Goal: Task Accomplishment & Management: Use online tool/utility

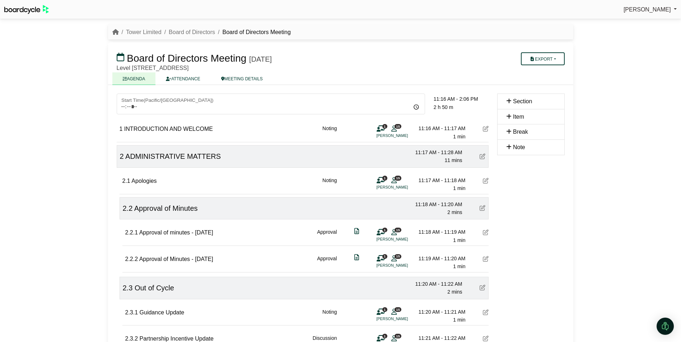
click at [141, 34] on div at bounding box center [340, 171] width 681 height 342
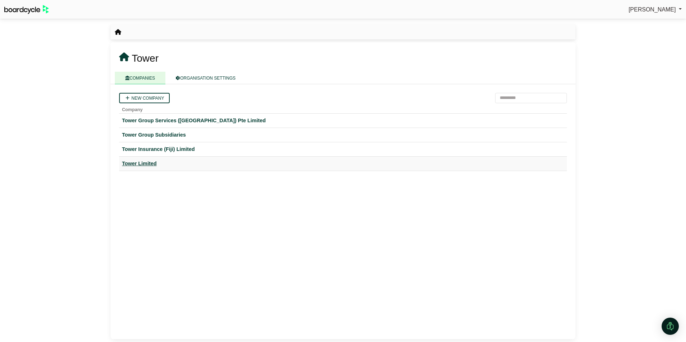
click at [140, 164] on div "Tower Limited" at bounding box center [343, 164] width 442 height 8
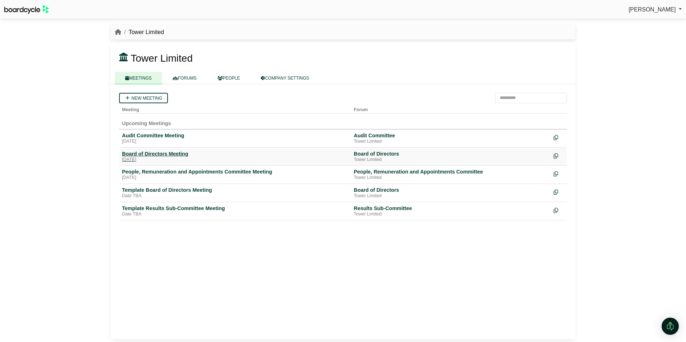
click at [145, 153] on div "Board of Directors Meeting" at bounding box center [235, 154] width 226 height 6
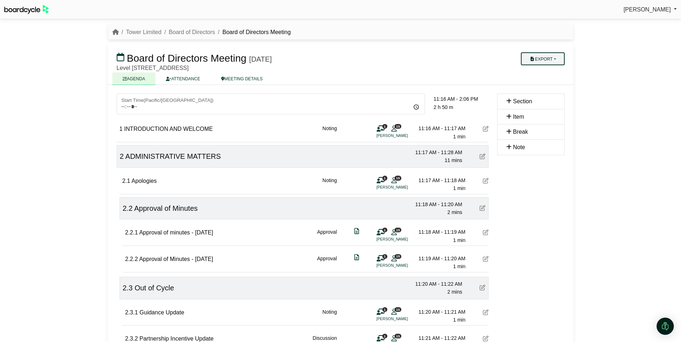
click at [559, 60] on button "Export" at bounding box center [542, 58] width 43 height 13
click at [549, 82] on link "Run Sheet" at bounding box center [552, 82] width 62 height 11
click at [638, 196] on div "[PERSON_NAME] Sign Out Tower Limited Board of Directors Board of Directors Meet…" at bounding box center [340, 171] width 681 height 342
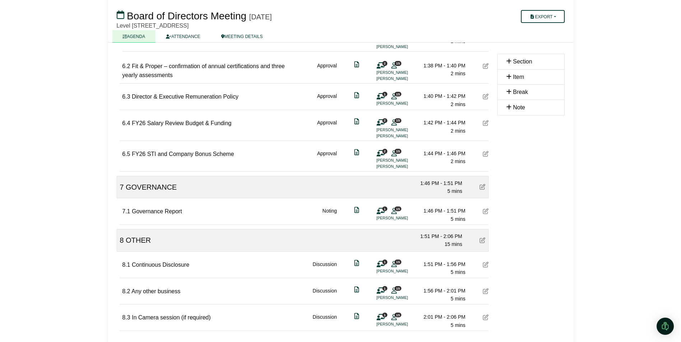
scroll to position [1286, 0]
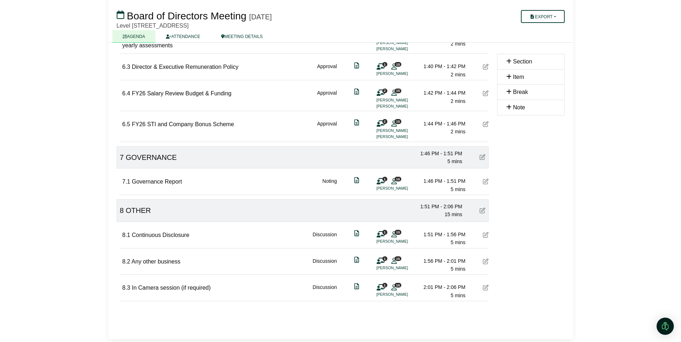
click at [487, 291] on icon at bounding box center [486, 288] width 6 height 6
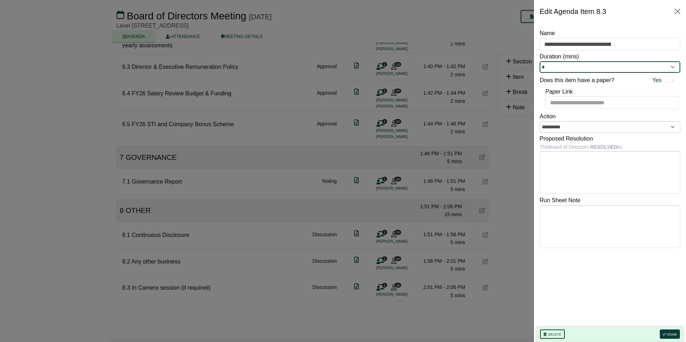
click at [566, 70] on input "*" at bounding box center [610, 66] width 141 height 11
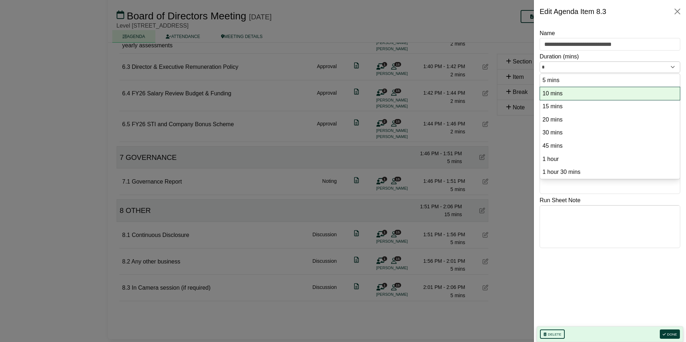
click at [556, 94] on option "10 mins" at bounding box center [610, 94] width 136 height 10
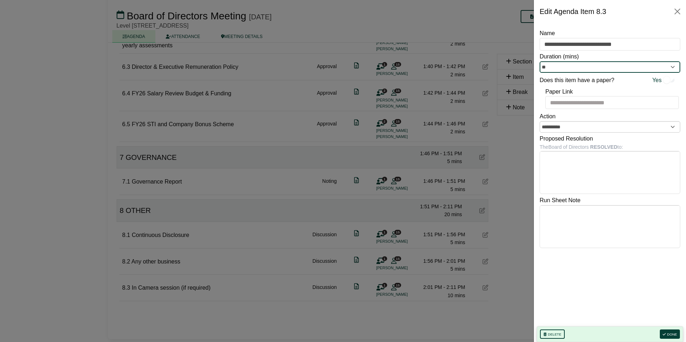
type input "**"
click at [665, 333] on icon "button" at bounding box center [664, 335] width 3 height 4
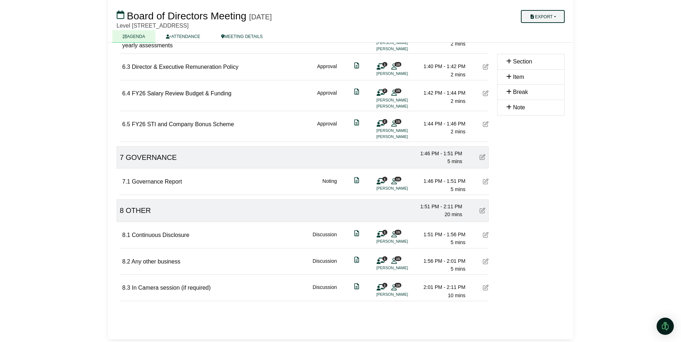
click at [549, 15] on button "Export" at bounding box center [542, 16] width 43 height 13
click at [544, 39] on link "Run Sheet" at bounding box center [552, 39] width 62 height 11
